Goal: Task Accomplishment & Management: Manage account settings

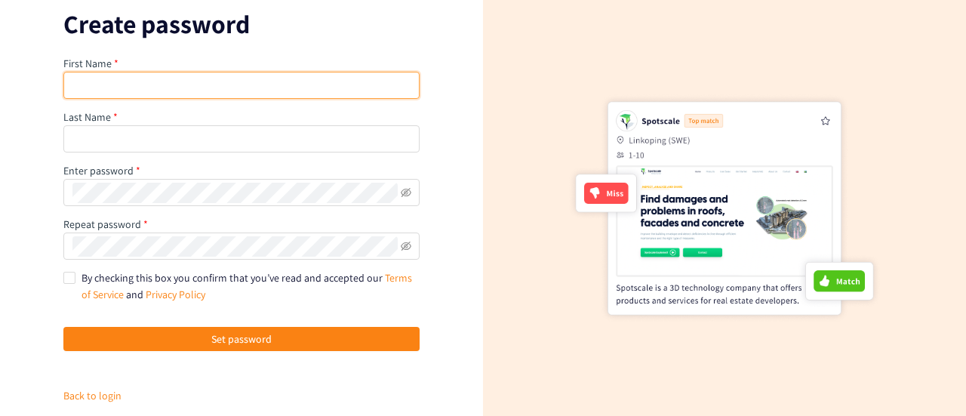
click at [138, 96] on input "text" at bounding box center [241, 85] width 356 height 27
type input "[PERSON_NAME]"
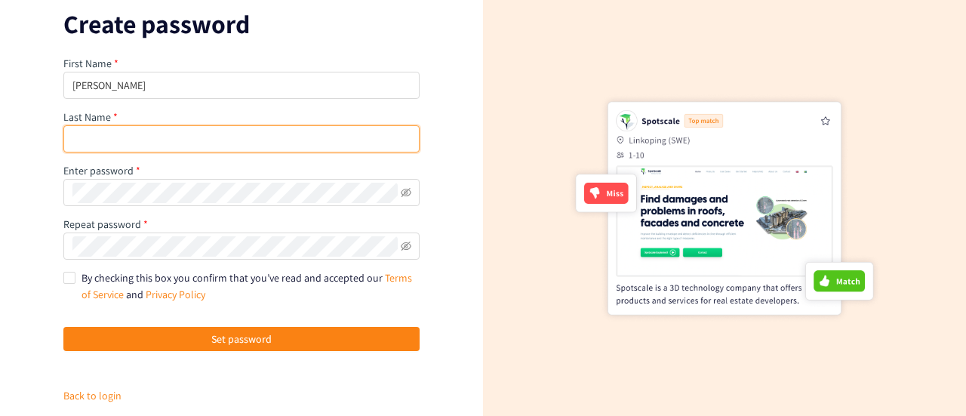
click at [114, 140] on input "text" at bounding box center [241, 138] width 356 height 27
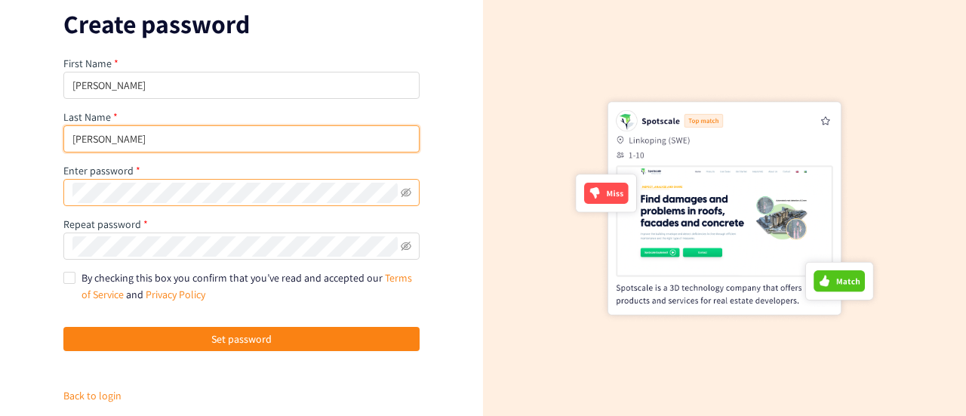
type input "[PERSON_NAME]"
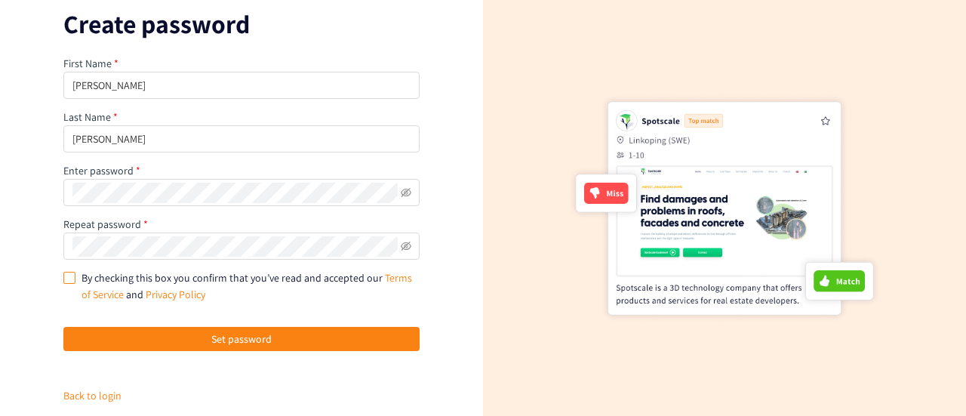
click at [63, 278] on input "By checking this box you confirm that you’ve read and accepted our Terms of Ser…" at bounding box center [68, 277] width 11 height 11
checkbox input "true"
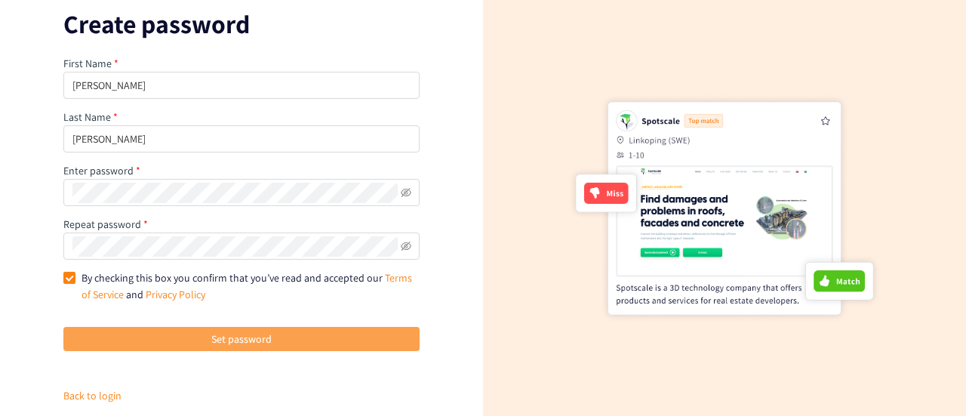
click at [236, 342] on span "Set password" at bounding box center [241, 338] width 60 height 17
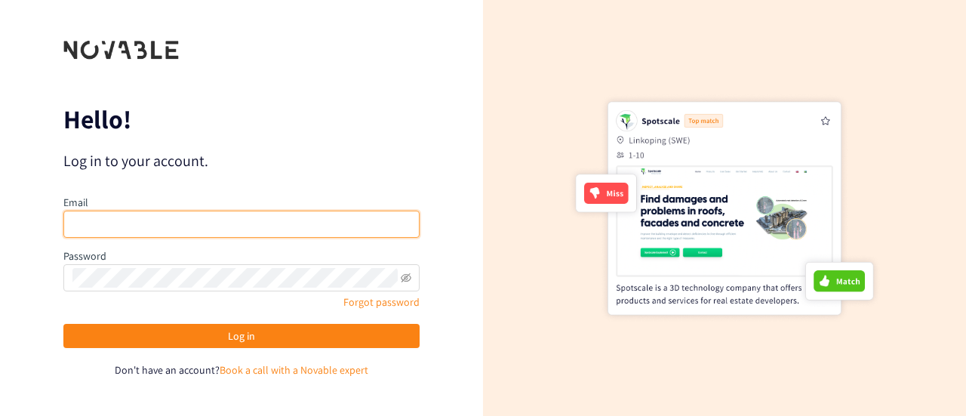
click at [155, 221] on input "email" at bounding box center [241, 224] width 356 height 27
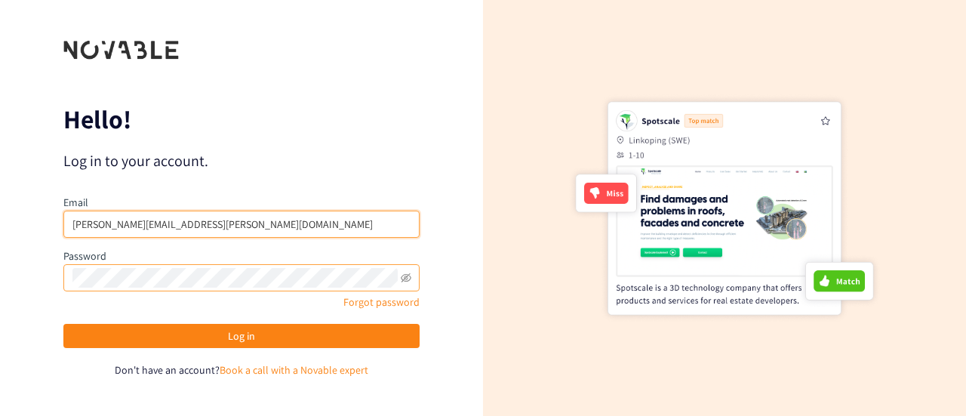
type input "[PERSON_NAME][EMAIL_ADDRESS][PERSON_NAME][DOMAIN_NAME]"
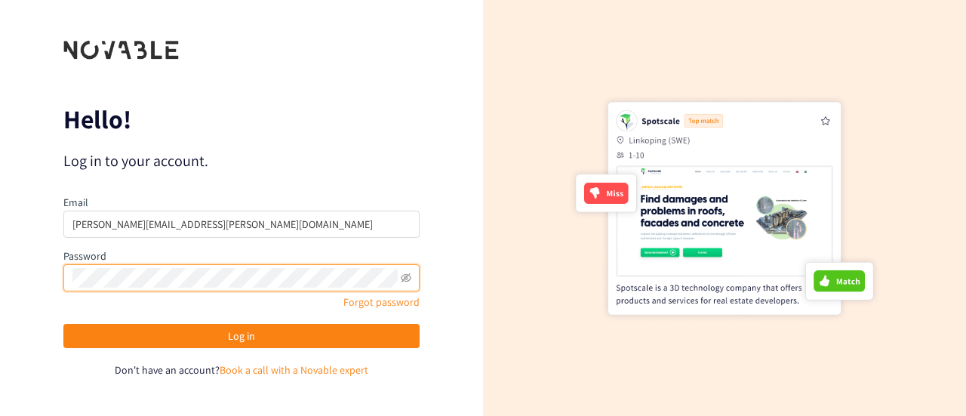
click at [411, 278] on span at bounding box center [241, 277] width 356 height 27
click at [406, 278] on icon "eye-invisible" at bounding box center [406, 277] width 11 height 11
click at [63, 324] on button "Log in" at bounding box center [241, 336] width 356 height 24
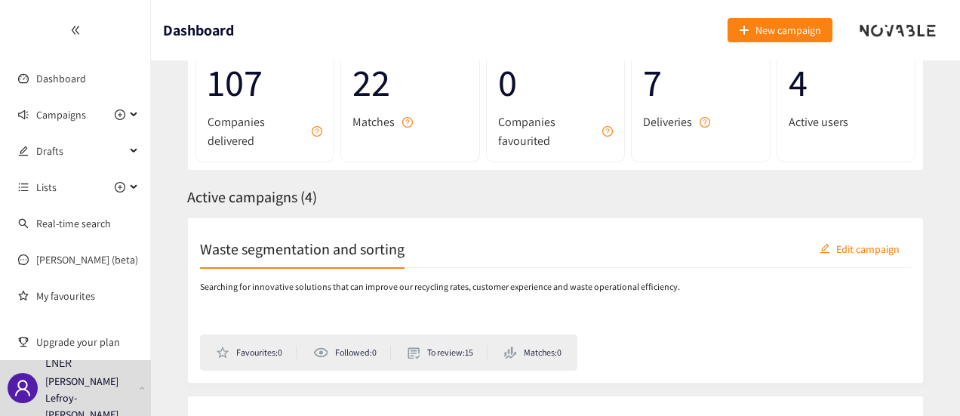
scroll to position [87, 0]
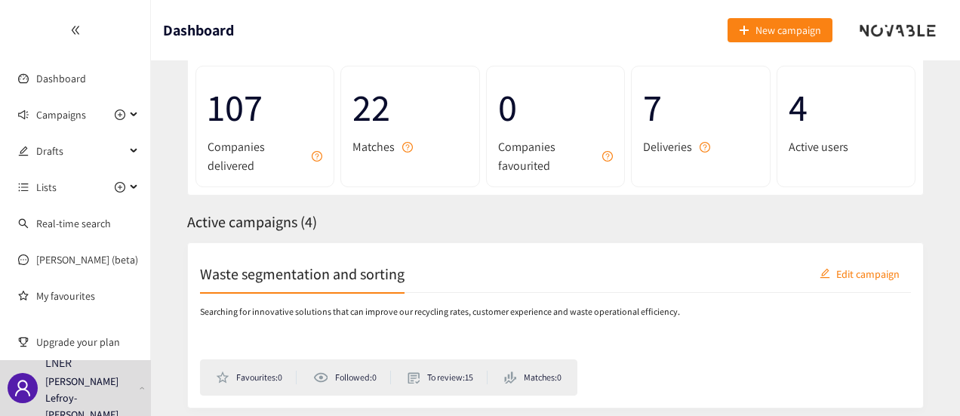
click at [269, 284] on div "Waste segmentation and sorting Edit campaign" at bounding box center [555, 274] width 711 height 38
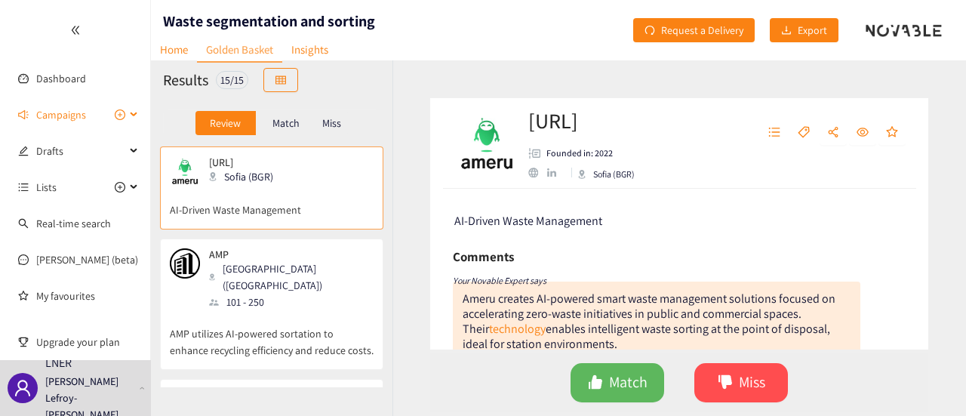
click at [131, 115] on icon at bounding box center [135, 115] width 8 height 0
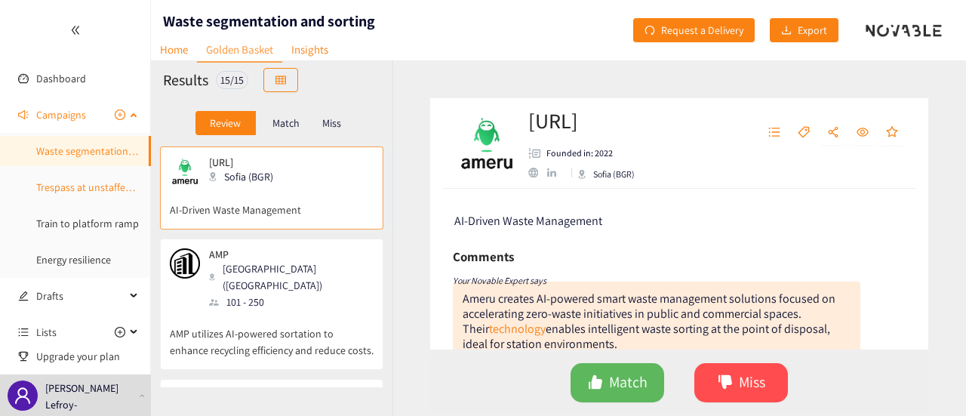
click at [94, 189] on link "Trespass at unstaffed stations" at bounding box center [103, 187] width 134 height 14
